Goal: Task Accomplishment & Management: Complete application form

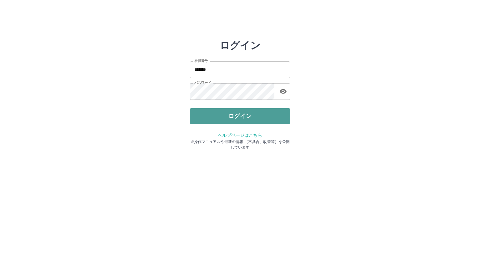
click at [238, 118] on button "ログイン" at bounding box center [240, 116] width 100 height 16
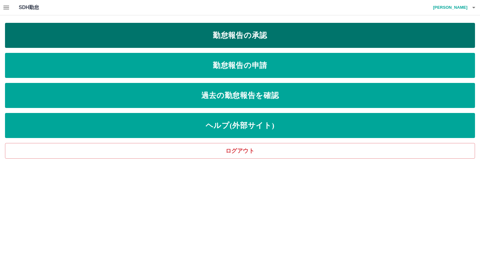
click at [184, 27] on link "勤怠報告の承認" at bounding box center [240, 35] width 470 height 25
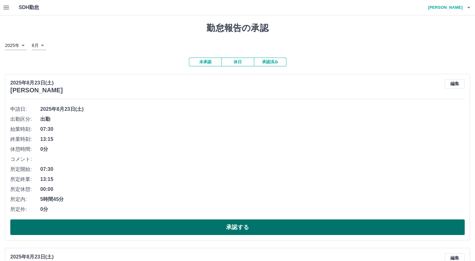
click at [277, 221] on button "承認する" at bounding box center [237, 227] width 455 height 16
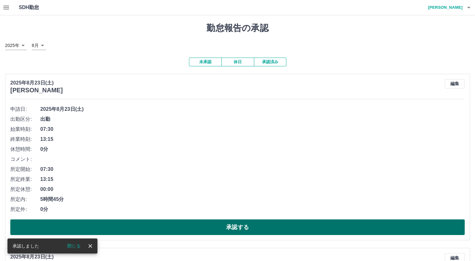
click at [246, 228] on button "承認する" at bounding box center [237, 227] width 455 height 16
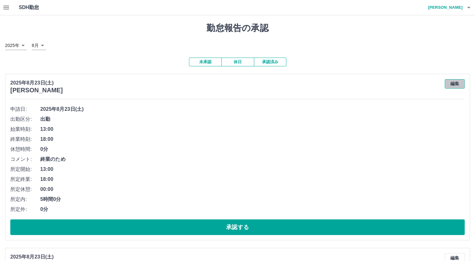
click at [453, 83] on button "編集" at bounding box center [455, 83] width 20 height 9
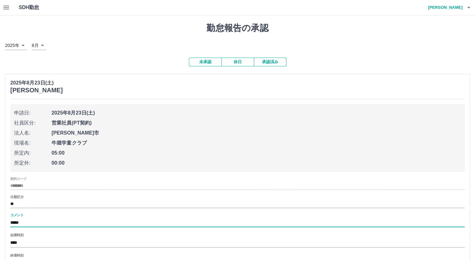
click at [69, 225] on input "*****" at bounding box center [237, 222] width 455 height 9
type input "*"
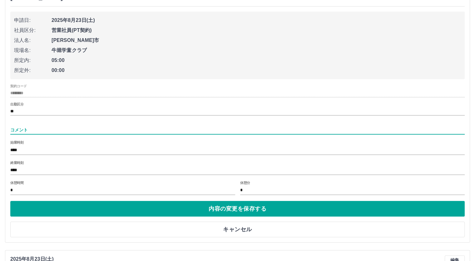
scroll to position [94, 0]
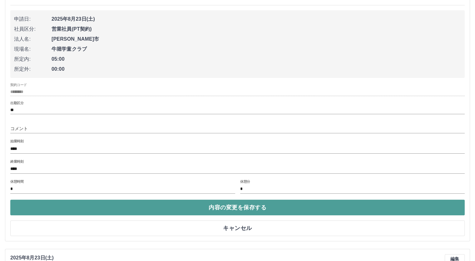
click at [198, 207] on button "内容の変更を保存する" at bounding box center [237, 207] width 455 height 16
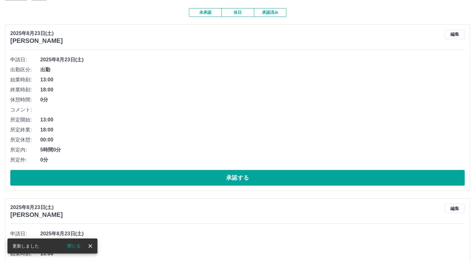
scroll to position [31, 0]
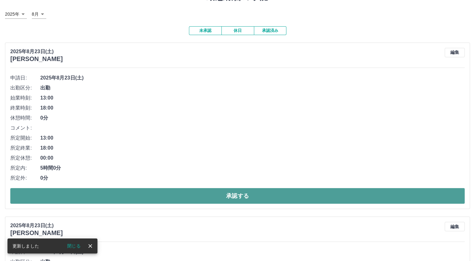
click at [234, 194] on button "承認する" at bounding box center [237, 196] width 455 height 16
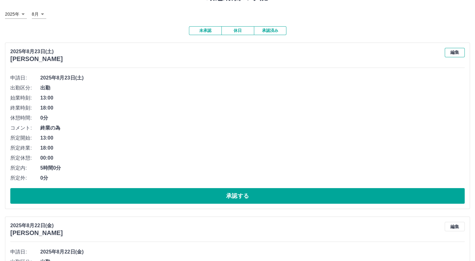
click at [447, 51] on button "編集" at bounding box center [455, 52] width 20 height 9
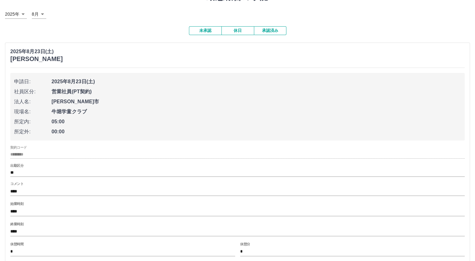
click at [228, 195] on input "****" at bounding box center [237, 191] width 455 height 9
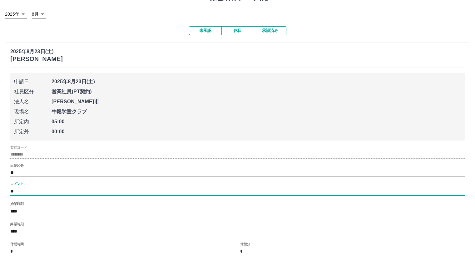
type input "*"
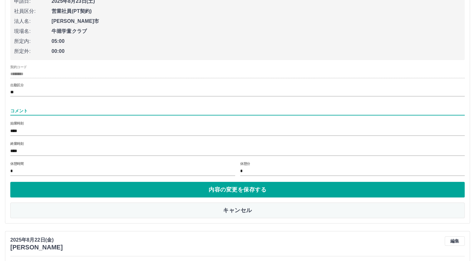
scroll to position [156, 0]
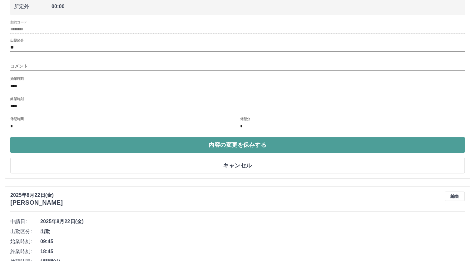
click at [216, 141] on button "内容の変更を保存する" at bounding box center [237, 145] width 455 height 16
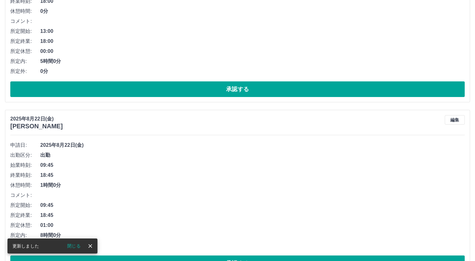
scroll to position [62, 0]
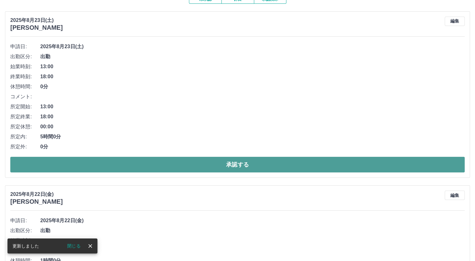
click at [217, 161] on button "承認する" at bounding box center [237, 165] width 455 height 16
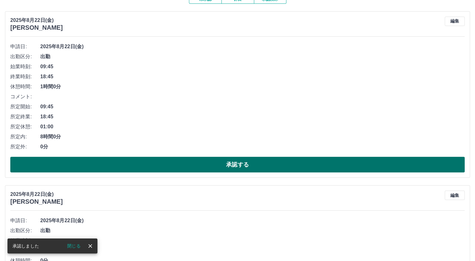
click at [203, 170] on button "承認する" at bounding box center [237, 165] width 455 height 16
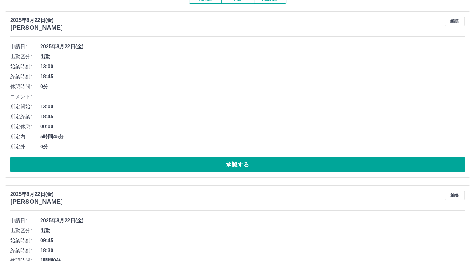
click at [203, 170] on button "承認する" at bounding box center [237, 165] width 455 height 16
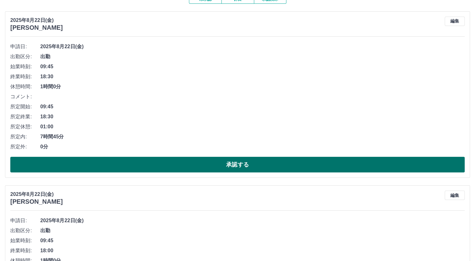
click at [177, 168] on button "承認する" at bounding box center [237, 165] width 455 height 16
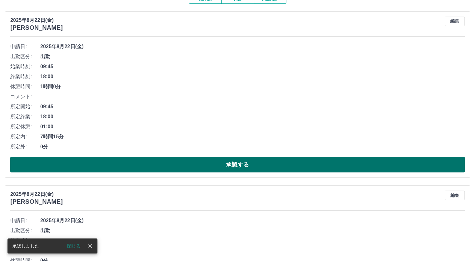
click at [180, 169] on button "承認する" at bounding box center [237, 165] width 455 height 16
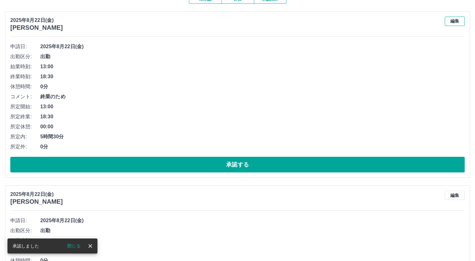
click at [455, 20] on button "編集" at bounding box center [455, 21] width 20 height 9
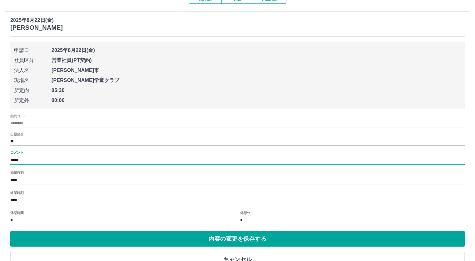
click at [91, 157] on input "*****" at bounding box center [237, 159] width 455 height 9
type input "*"
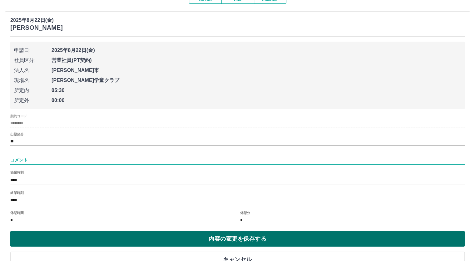
click at [155, 240] on button "内容の変更を保存する" at bounding box center [237, 239] width 455 height 16
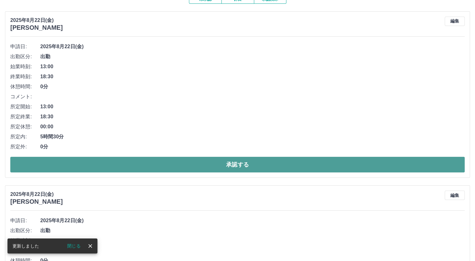
click at [131, 169] on button "承認する" at bounding box center [237, 165] width 455 height 16
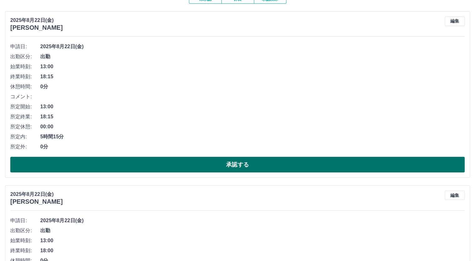
click at [152, 163] on button "承認する" at bounding box center [237, 165] width 455 height 16
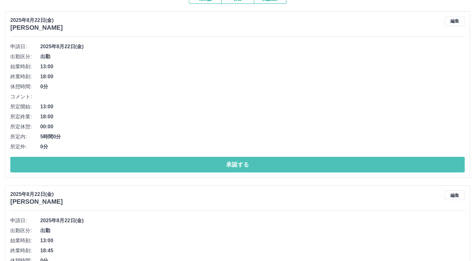
click at [152, 163] on button "承認する" at bounding box center [237, 165] width 455 height 16
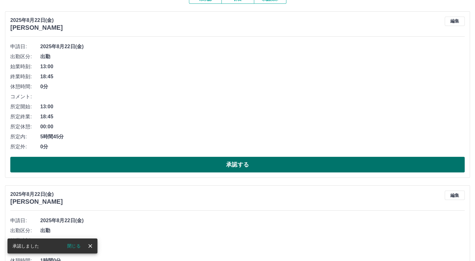
click at [182, 167] on button "承認する" at bounding box center [237, 165] width 455 height 16
click at [184, 166] on button "承認する" at bounding box center [237, 165] width 455 height 16
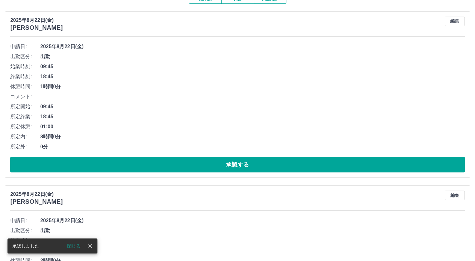
click at [184, 166] on button "承認する" at bounding box center [237, 165] width 455 height 16
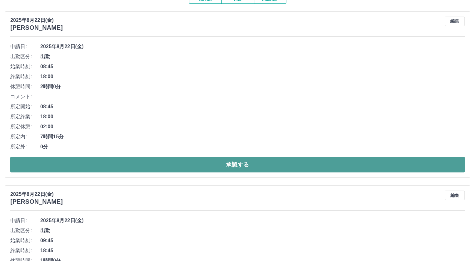
click at [184, 166] on button "承認する" at bounding box center [237, 165] width 455 height 16
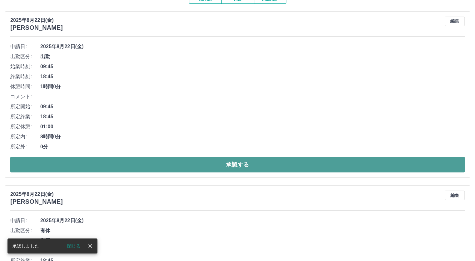
click at [182, 167] on button "承認する" at bounding box center [237, 165] width 455 height 16
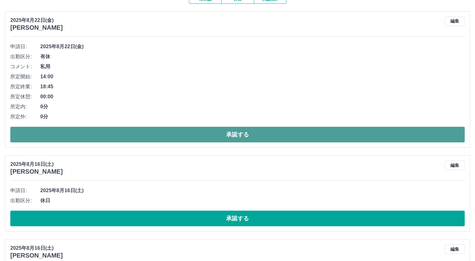
click at [195, 133] on button "承認する" at bounding box center [237, 135] width 455 height 16
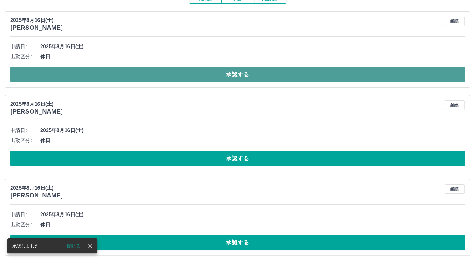
click at [208, 78] on button "承認する" at bounding box center [237, 75] width 455 height 16
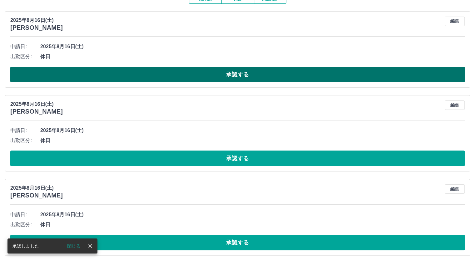
click at [208, 77] on button "承認する" at bounding box center [237, 75] width 455 height 16
click at [210, 73] on button "承認する" at bounding box center [237, 75] width 455 height 16
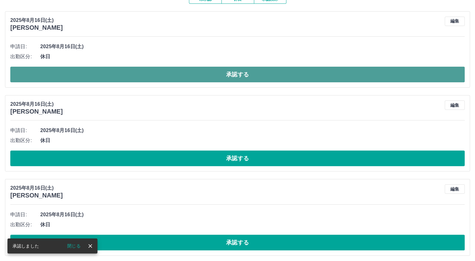
click at [202, 72] on button "承認する" at bounding box center [237, 75] width 455 height 16
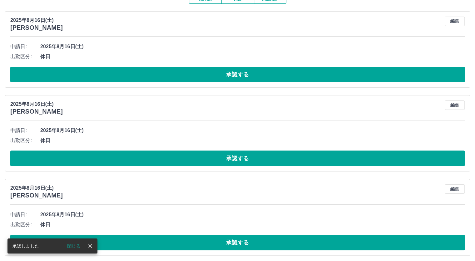
click at [214, 77] on button "承認する" at bounding box center [237, 75] width 455 height 16
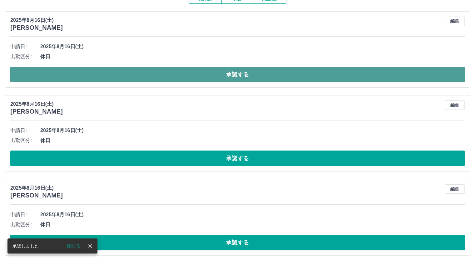
click at [215, 73] on button "承認する" at bounding box center [237, 75] width 455 height 16
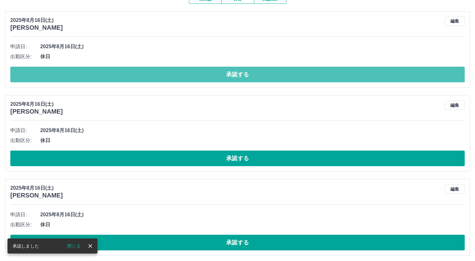
click at [215, 73] on button "承認する" at bounding box center [237, 75] width 455 height 16
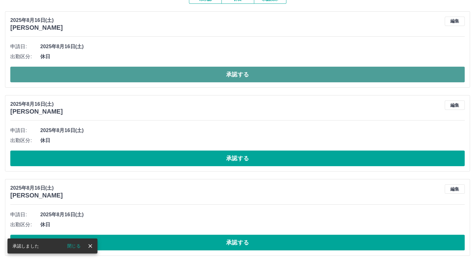
click at [219, 72] on button "承認する" at bounding box center [237, 75] width 455 height 16
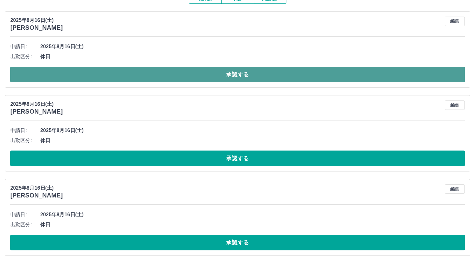
click at [237, 72] on button "承認する" at bounding box center [237, 75] width 455 height 16
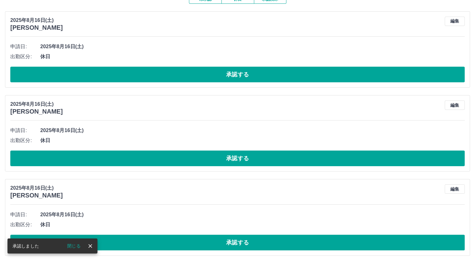
click at [237, 72] on button "承認する" at bounding box center [237, 75] width 455 height 16
click at [235, 77] on button "承認する" at bounding box center [237, 75] width 455 height 16
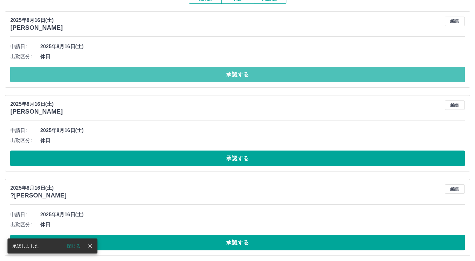
click at [234, 77] on button "承認する" at bounding box center [237, 75] width 455 height 16
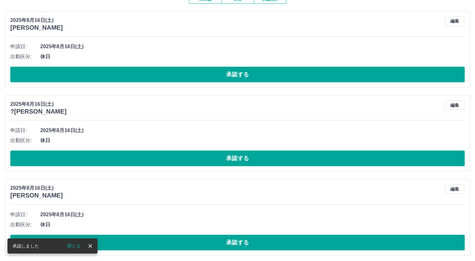
click at [231, 77] on button "承認する" at bounding box center [237, 75] width 455 height 16
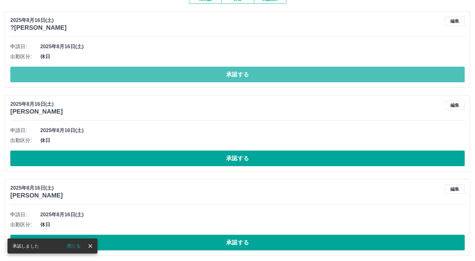
click at [231, 77] on button "承認する" at bounding box center [237, 75] width 455 height 16
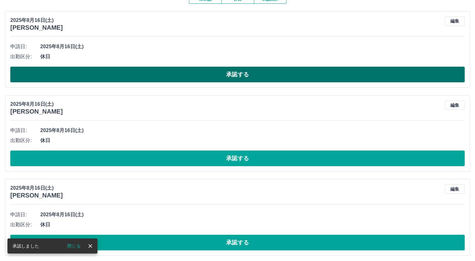
click at [231, 77] on button "承認する" at bounding box center [237, 75] width 455 height 16
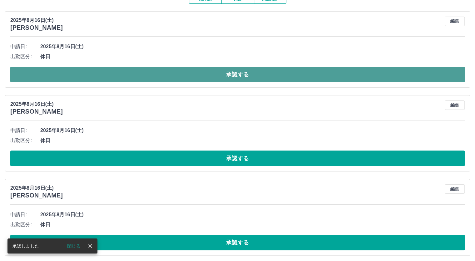
click at [231, 75] on button "承認する" at bounding box center [237, 75] width 455 height 16
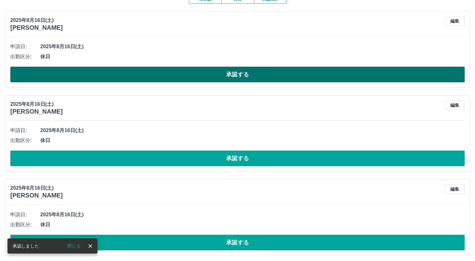
click at [232, 74] on button "承認する" at bounding box center [237, 75] width 455 height 16
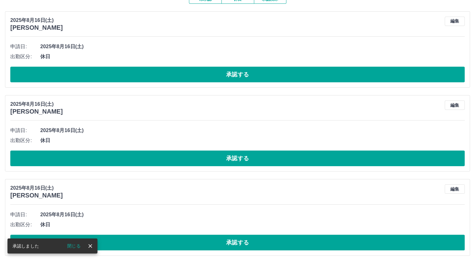
click at [232, 74] on button "承認する" at bounding box center [237, 75] width 455 height 16
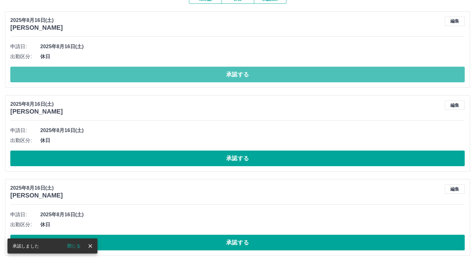
click at [232, 74] on button "承認する" at bounding box center [237, 75] width 455 height 16
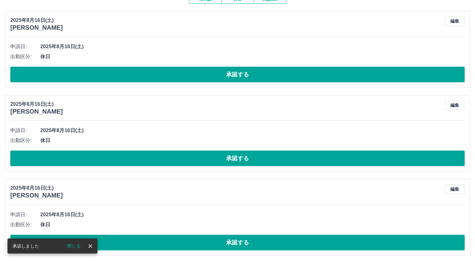
click at [232, 74] on button "承認する" at bounding box center [237, 75] width 455 height 16
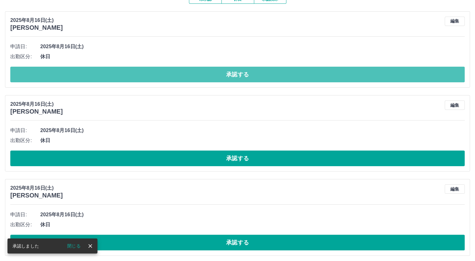
click at [232, 78] on button "承認する" at bounding box center [237, 75] width 455 height 16
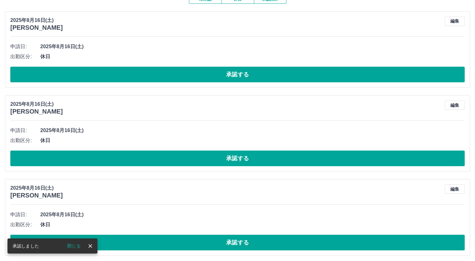
click at [230, 78] on button "承認する" at bounding box center [237, 75] width 455 height 16
click at [220, 78] on button "承認する" at bounding box center [237, 75] width 455 height 16
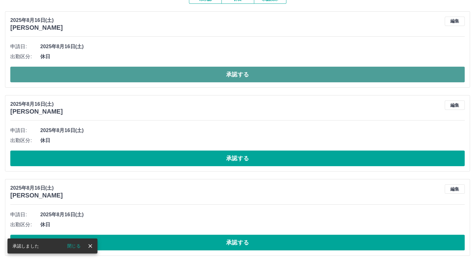
click at [227, 76] on button "承認する" at bounding box center [237, 75] width 455 height 16
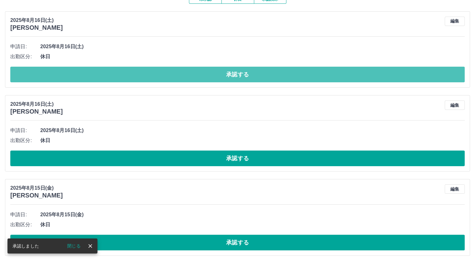
click at [226, 76] on button "承認する" at bounding box center [237, 75] width 455 height 16
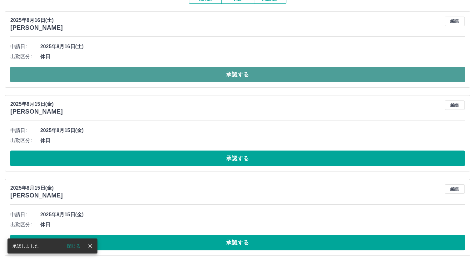
click at [226, 77] on button "承認する" at bounding box center [237, 75] width 455 height 16
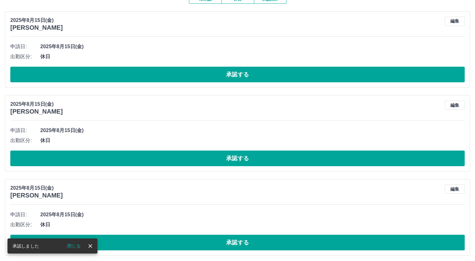
click at [226, 74] on button "承認する" at bounding box center [237, 75] width 455 height 16
click at [221, 77] on button "承認する" at bounding box center [237, 75] width 455 height 16
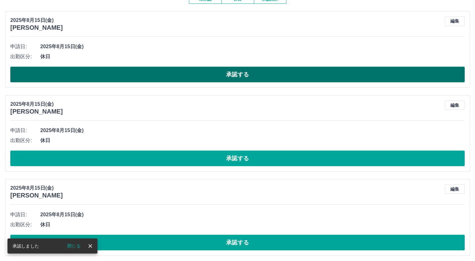
click at [221, 78] on button "承認する" at bounding box center [237, 75] width 455 height 16
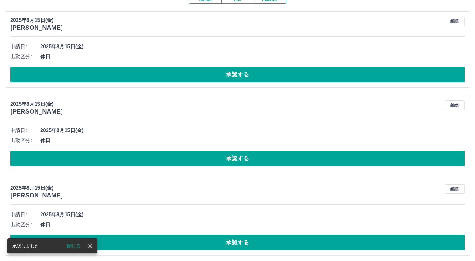
click at [223, 77] on button "承認する" at bounding box center [237, 75] width 455 height 16
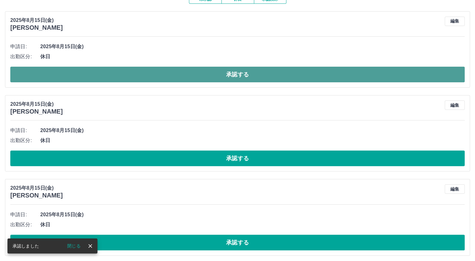
click at [227, 75] on button "承認する" at bounding box center [237, 75] width 455 height 16
click at [226, 74] on button "承認する" at bounding box center [237, 75] width 455 height 16
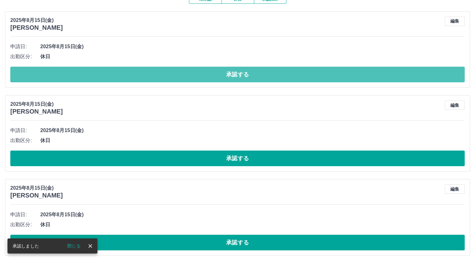
click at [226, 75] on button "承認する" at bounding box center [237, 75] width 455 height 16
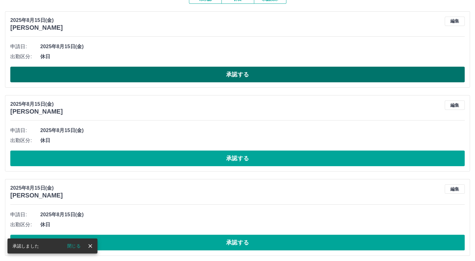
click at [226, 72] on button "承認する" at bounding box center [237, 75] width 455 height 16
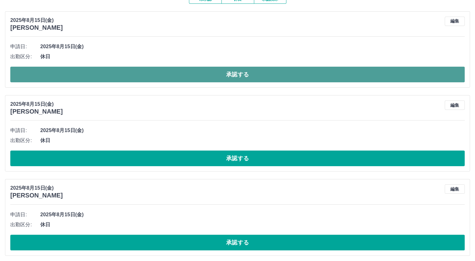
click at [232, 72] on button "承認する" at bounding box center [237, 75] width 455 height 16
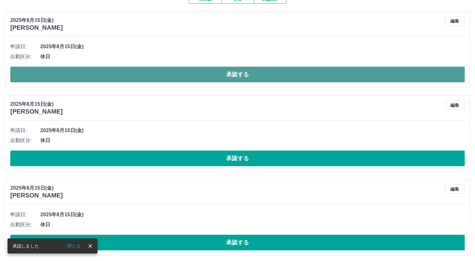
click at [219, 77] on button "承認する" at bounding box center [237, 75] width 455 height 16
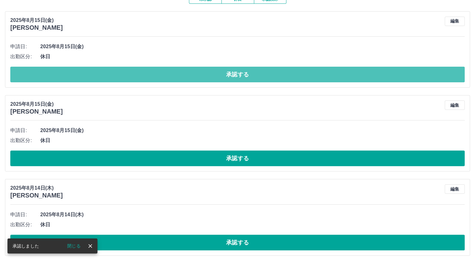
click at [219, 77] on button "承認する" at bounding box center [237, 75] width 455 height 16
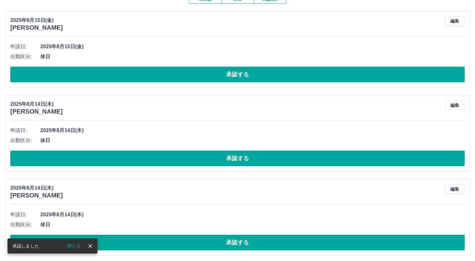
click at [219, 77] on button "承認する" at bounding box center [237, 75] width 455 height 16
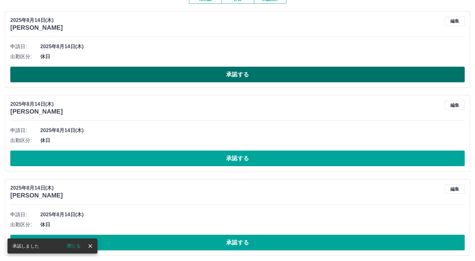
click at [219, 76] on button "承認する" at bounding box center [237, 75] width 455 height 16
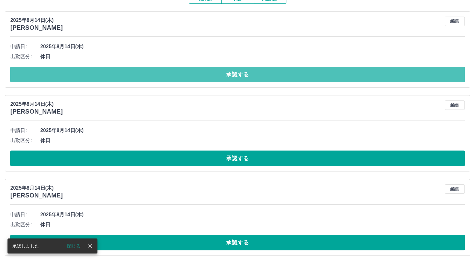
click at [219, 76] on button "承認する" at bounding box center [237, 75] width 455 height 16
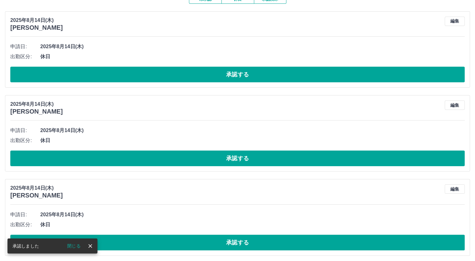
click at [219, 76] on button "承認する" at bounding box center [237, 75] width 455 height 16
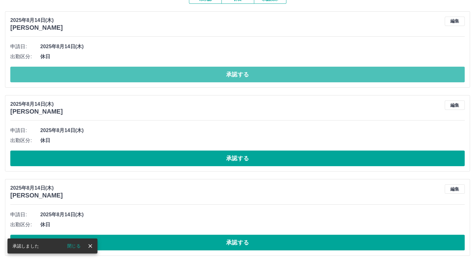
click at [220, 77] on button "承認する" at bounding box center [237, 75] width 455 height 16
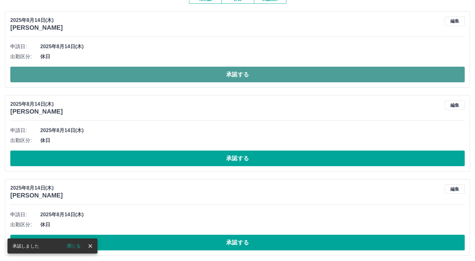
click at [222, 76] on button "承認する" at bounding box center [237, 75] width 455 height 16
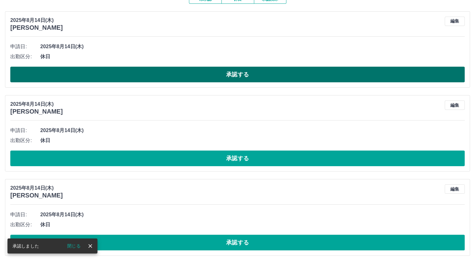
click at [238, 73] on button "承認する" at bounding box center [237, 75] width 455 height 16
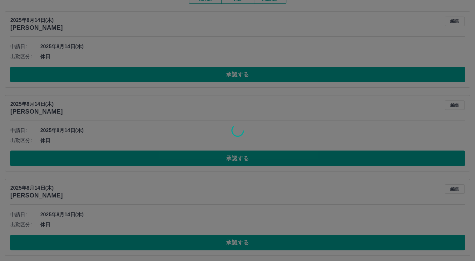
scroll to position [0, 0]
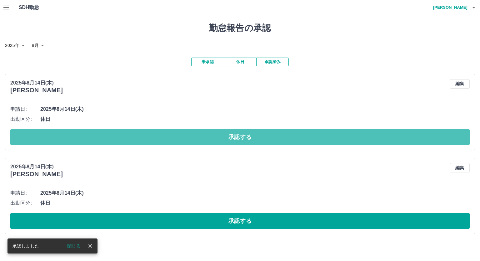
click at [237, 143] on button "承認する" at bounding box center [239, 137] width 459 height 16
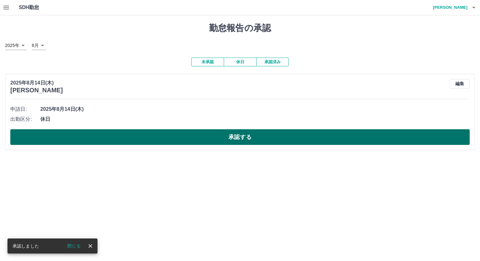
click at [235, 140] on button "承認する" at bounding box center [239, 137] width 459 height 16
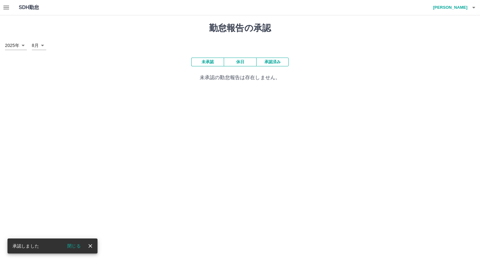
click at [3, 7] on icon "button" at bounding box center [5, 7] width 7 height 7
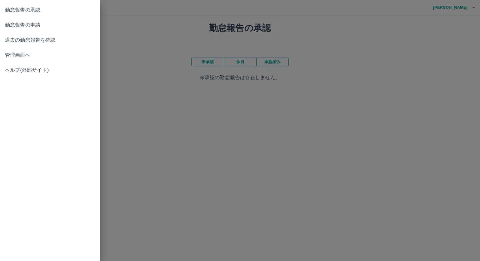
click at [27, 57] on span "管理画面へ" at bounding box center [50, 54] width 90 height 7
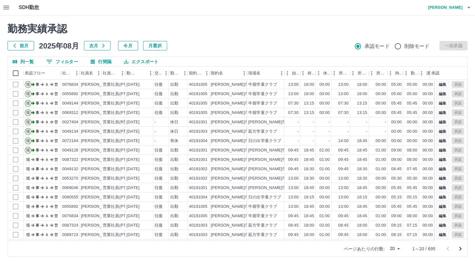
click at [62, 62] on div "勤務実績承認 前月 [DATE] 次月 今月 月選択 承認モード 削除モード 一括承認 列一覧 0 フィルター 行間隔 エクスポート 承認フロー 社員番号 社…" at bounding box center [237, 139] width 475 height 249
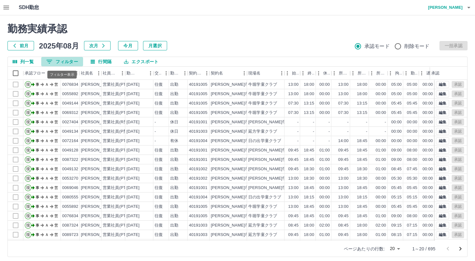
click at [66, 60] on button "0 フィルター" at bounding box center [62, 61] width 42 height 9
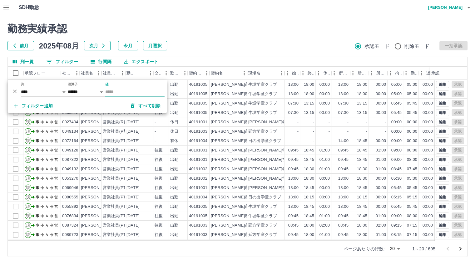
click at [132, 92] on input "値" at bounding box center [134, 91] width 59 height 9
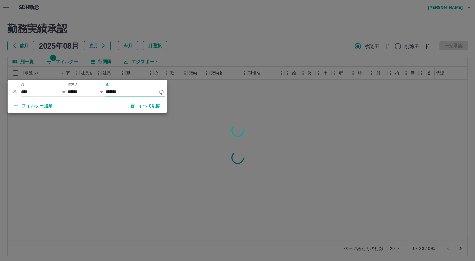
type input "*******"
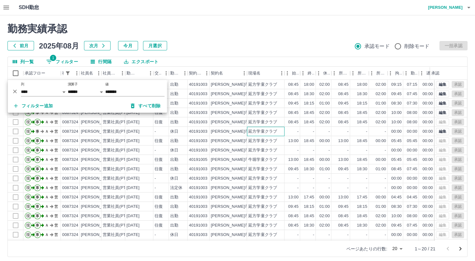
click at [281, 131] on div "延方学童クラブ" at bounding box center [265, 131] width 37 height 9
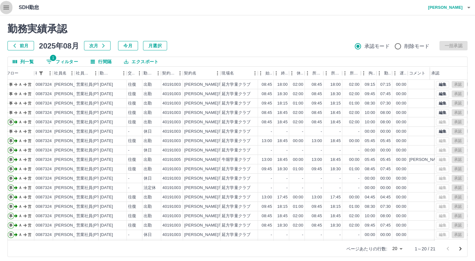
click at [2, 5] on icon "button" at bounding box center [5, 7] width 7 height 7
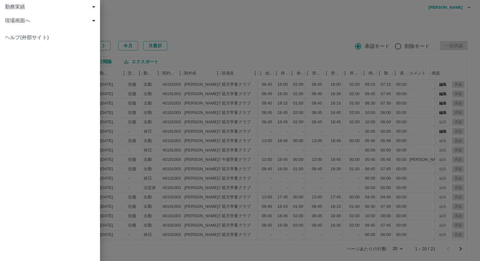
click at [18, 21] on span "現場画面へ" at bounding box center [51, 20] width 92 height 7
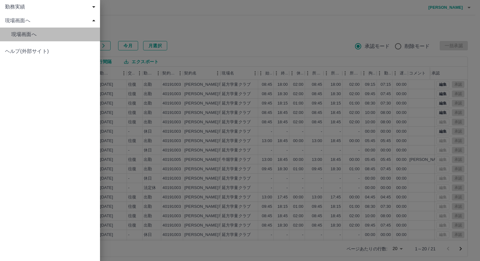
click at [22, 37] on span "現場画面へ" at bounding box center [53, 34] width 84 height 7
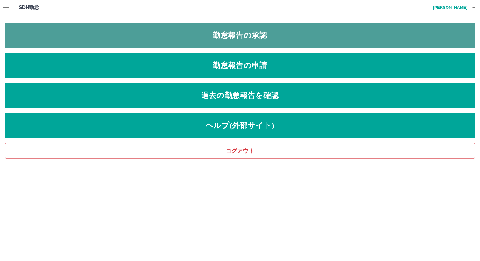
click at [98, 36] on link "勤怠報告の承認" at bounding box center [240, 35] width 470 height 25
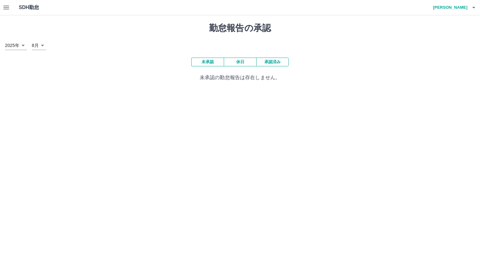
click at [5, 7] on icon "button" at bounding box center [5, 7] width 7 height 7
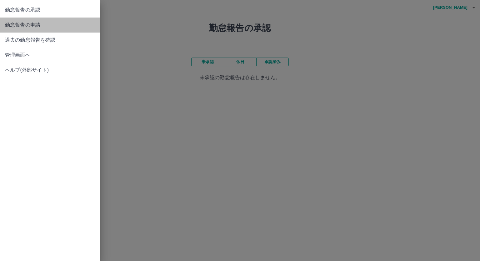
click at [16, 24] on span "勤怠報告の申請" at bounding box center [50, 24] width 90 height 7
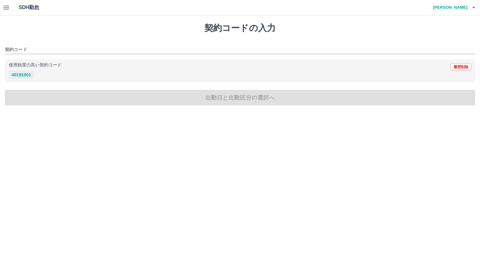
click at [25, 77] on button "40191001" at bounding box center [21, 74] width 25 height 7
type input "********"
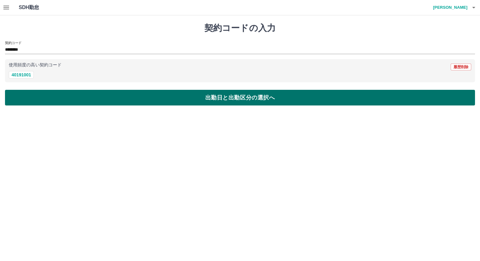
click at [27, 93] on button "出勤日と出勤区分の選択へ" at bounding box center [240, 98] width 470 height 16
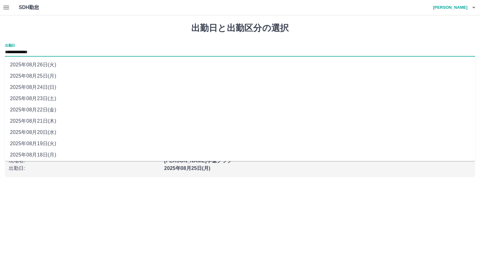
click at [59, 52] on input "**********" at bounding box center [240, 52] width 470 height 8
click at [54, 86] on li "2025年08月24日(日)" at bounding box center [240, 87] width 470 height 11
type input "**********"
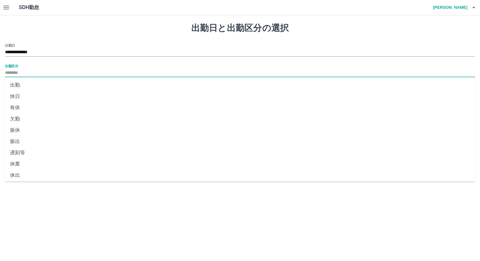
click at [45, 73] on input "出勤区分" at bounding box center [240, 73] width 470 height 8
click at [37, 161] on li "法定休" at bounding box center [240, 161] width 470 height 11
type input "***"
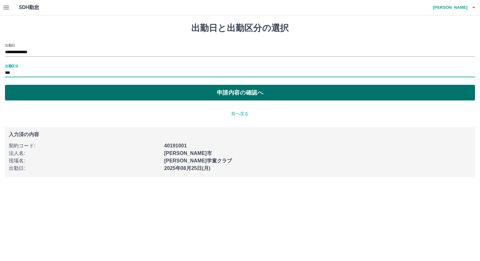
click at [42, 90] on button "申請内容の確認へ" at bounding box center [240, 93] width 470 height 16
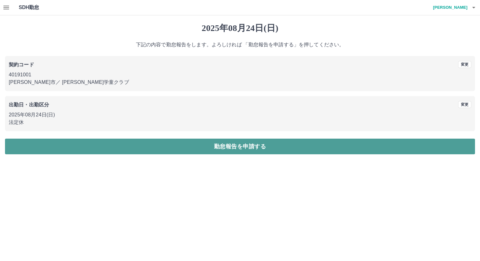
click at [108, 143] on button "勤怠報告を申請する" at bounding box center [240, 146] width 470 height 16
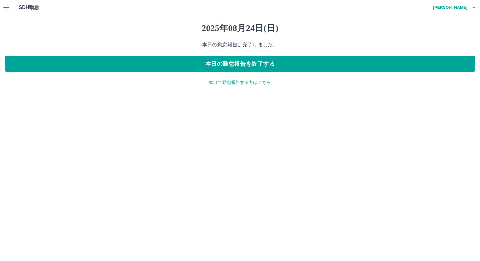
click at [4, 4] on button "button" at bounding box center [6, 7] width 12 height 15
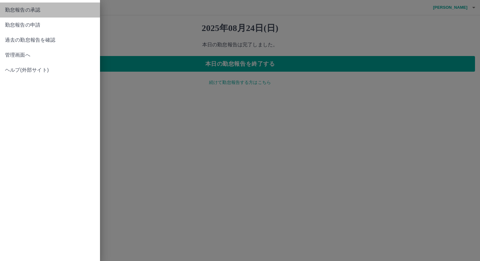
click at [12, 11] on span "勤怠報告の承認" at bounding box center [50, 9] width 90 height 7
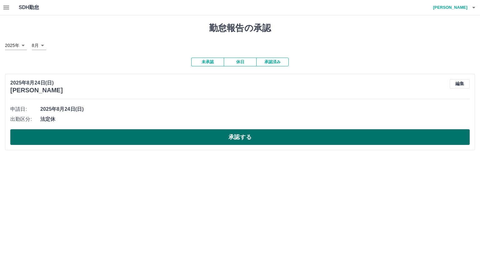
click at [242, 136] on button "承認する" at bounding box center [239, 137] width 459 height 16
